Goal: Check status

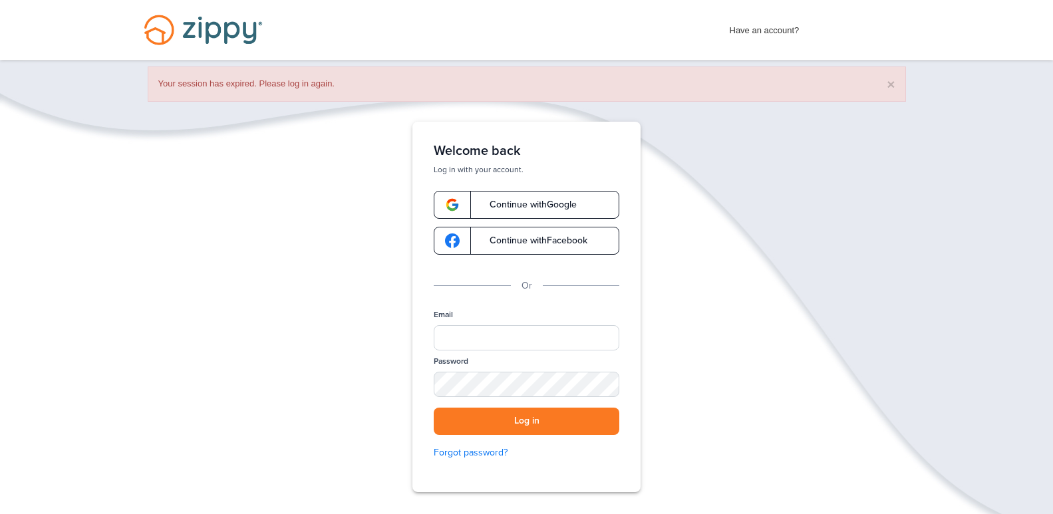
drag, startPoint x: 492, startPoint y: 319, endPoint x: 490, endPoint y: 328, distance: 9.7
click at [491, 324] on div "Email" at bounding box center [527, 332] width 186 height 47
click at [490, 328] on input "Email" at bounding box center [527, 337] width 186 height 25
type input "**********"
click at [567, 428] on button "Log in" at bounding box center [527, 421] width 186 height 27
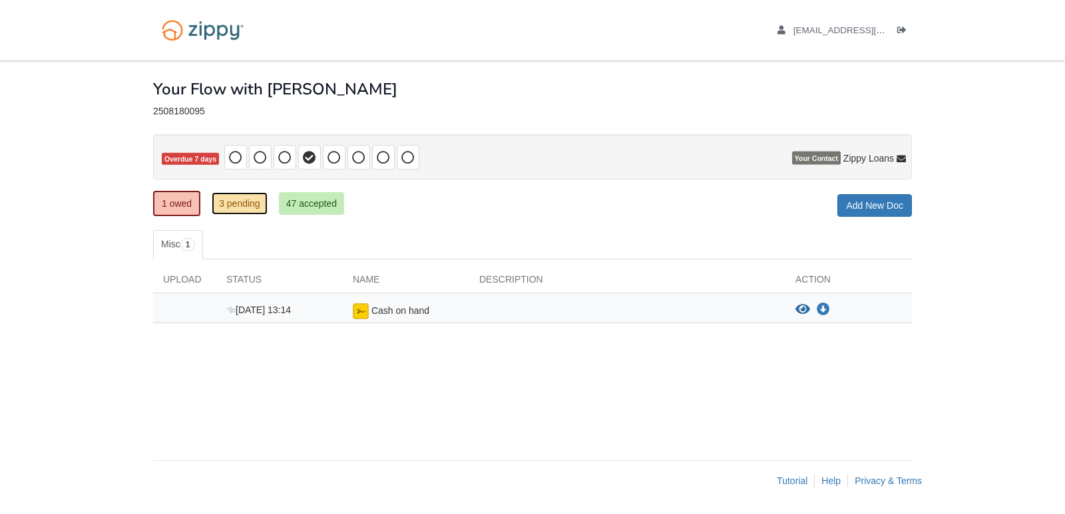
click at [232, 198] on link "3 pending" at bounding box center [240, 203] width 56 height 23
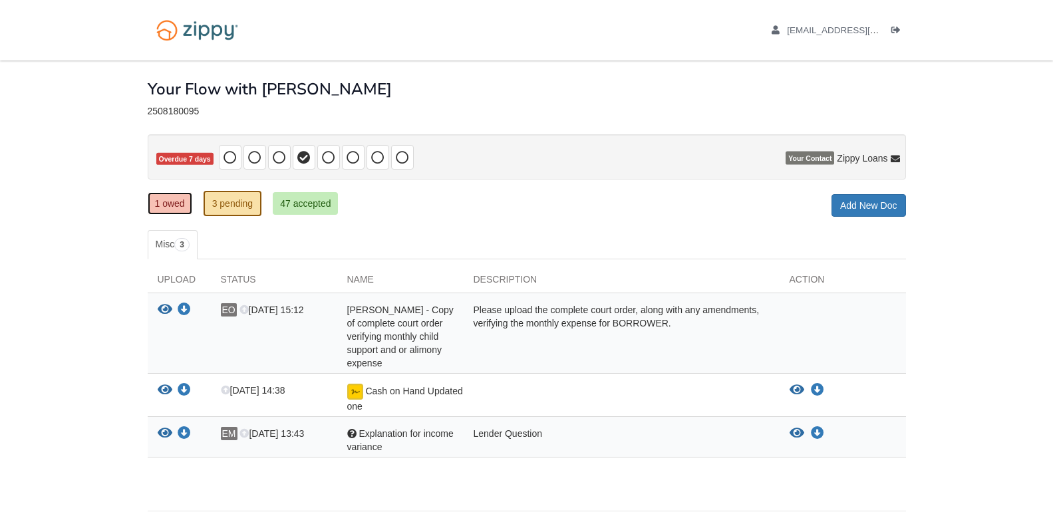
click at [170, 203] on link "1 owed" at bounding box center [170, 203] width 45 height 23
